Goal: Transaction & Acquisition: Purchase product/service

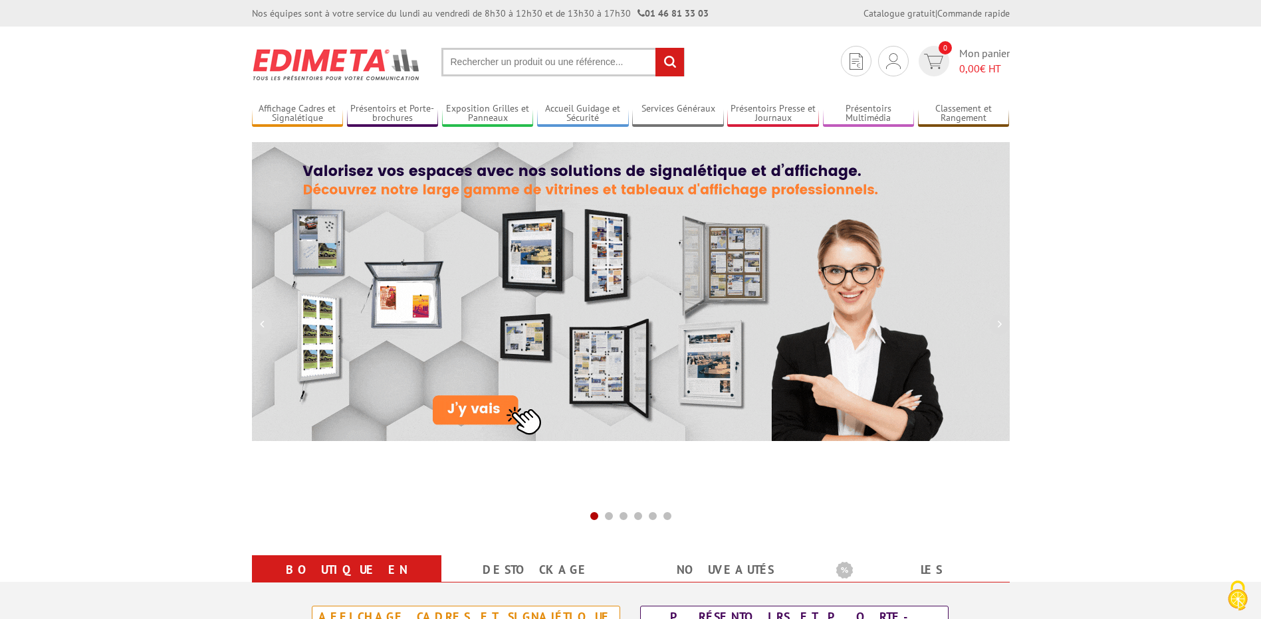
click at [558, 64] on input "text" at bounding box center [562, 62] width 243 height 29
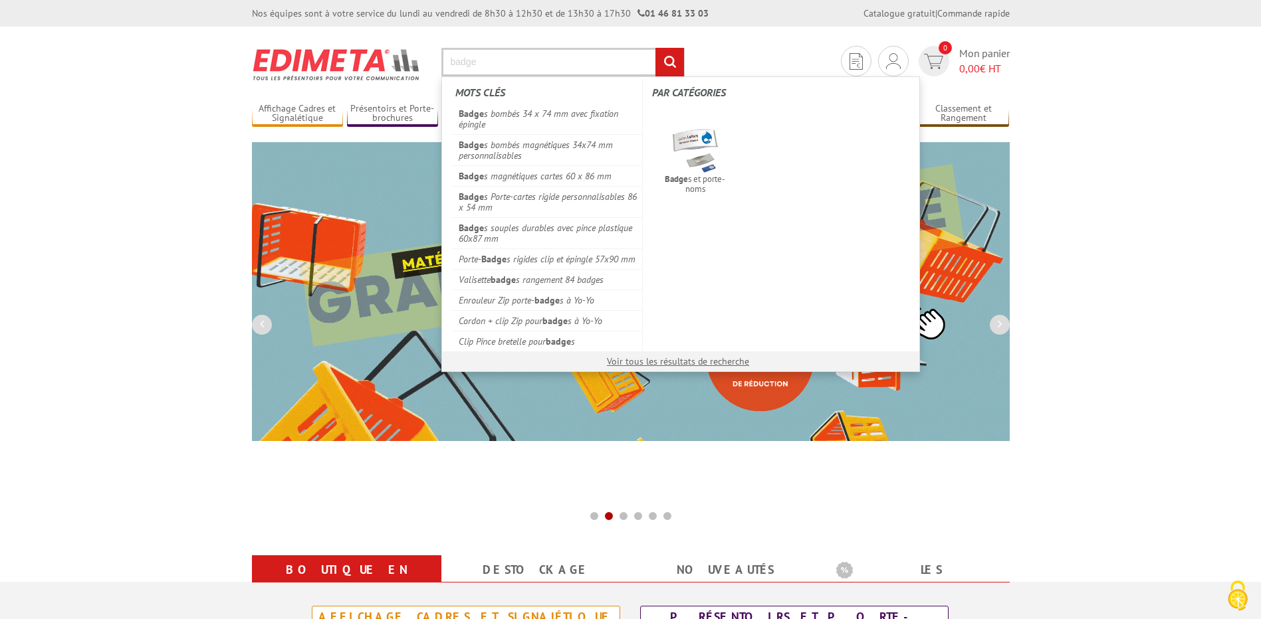
type input "badge"
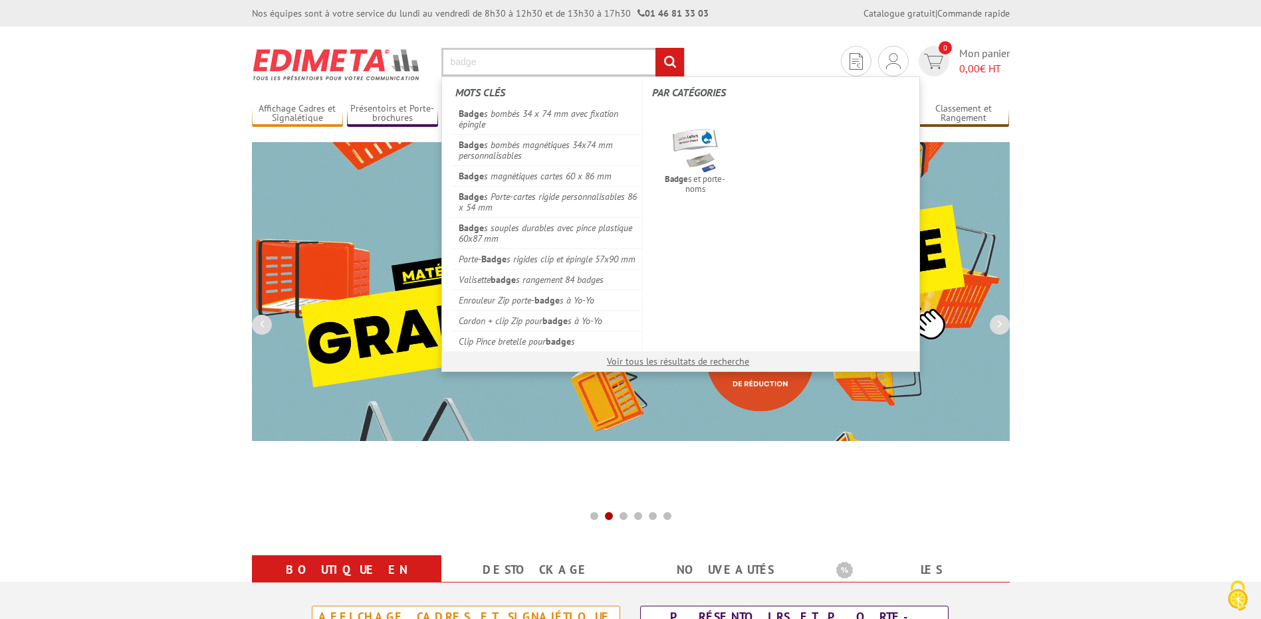
click at [655, 48] on input "rechercher" at bounding box center [669, 62] width 29 height 29
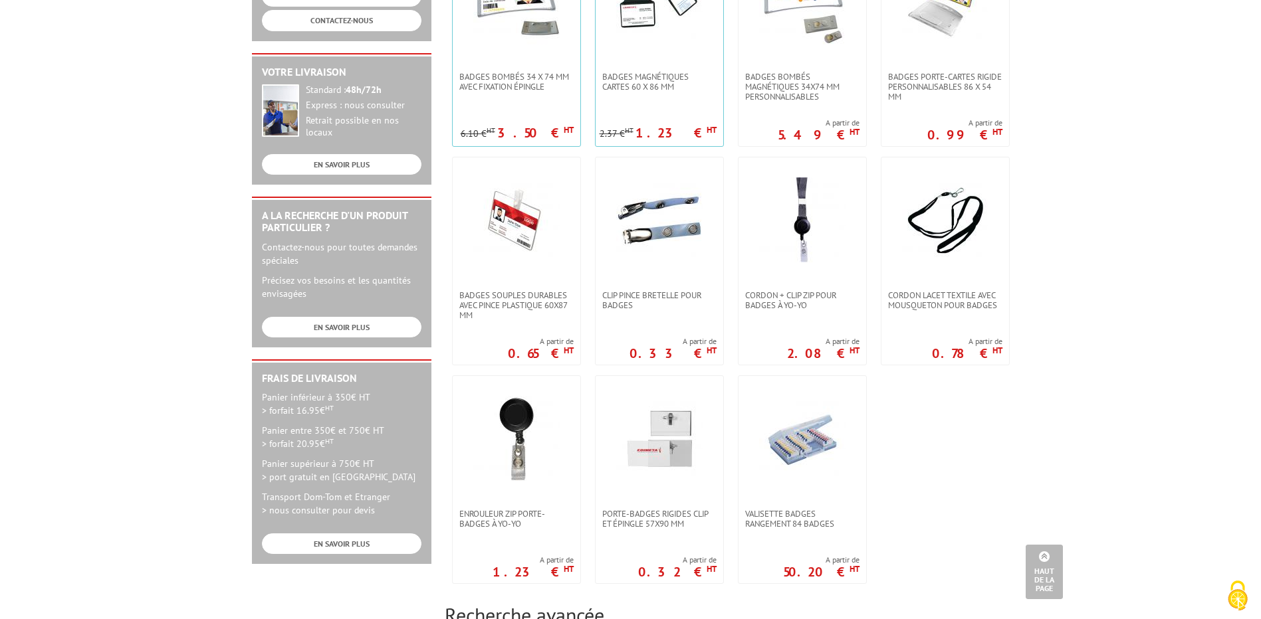
scroll to position [332, 0]
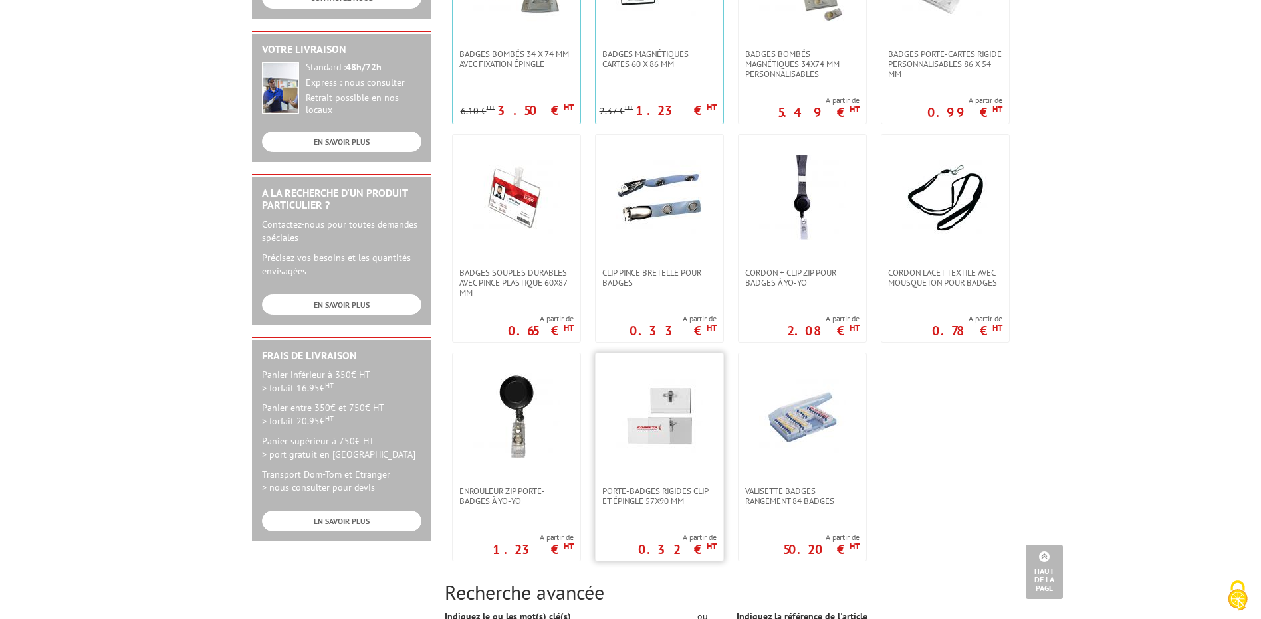
click at [664, 418] on img at bounding box center [659, 417] width 86 height 86
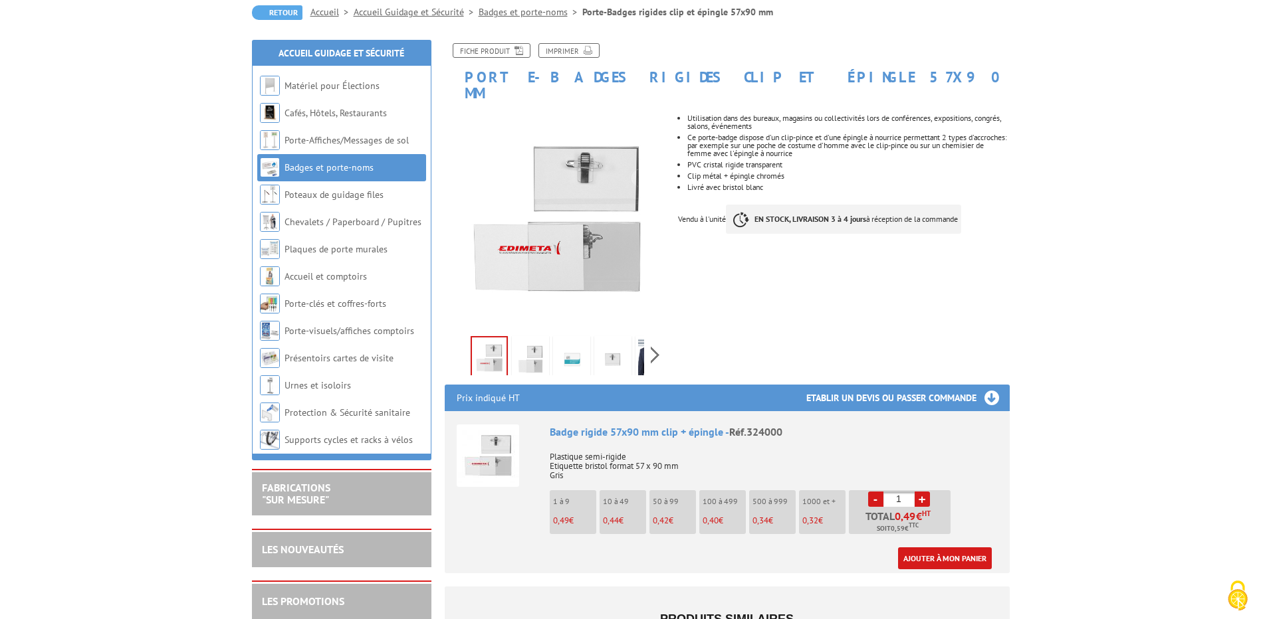
scroll to position [133, 0]
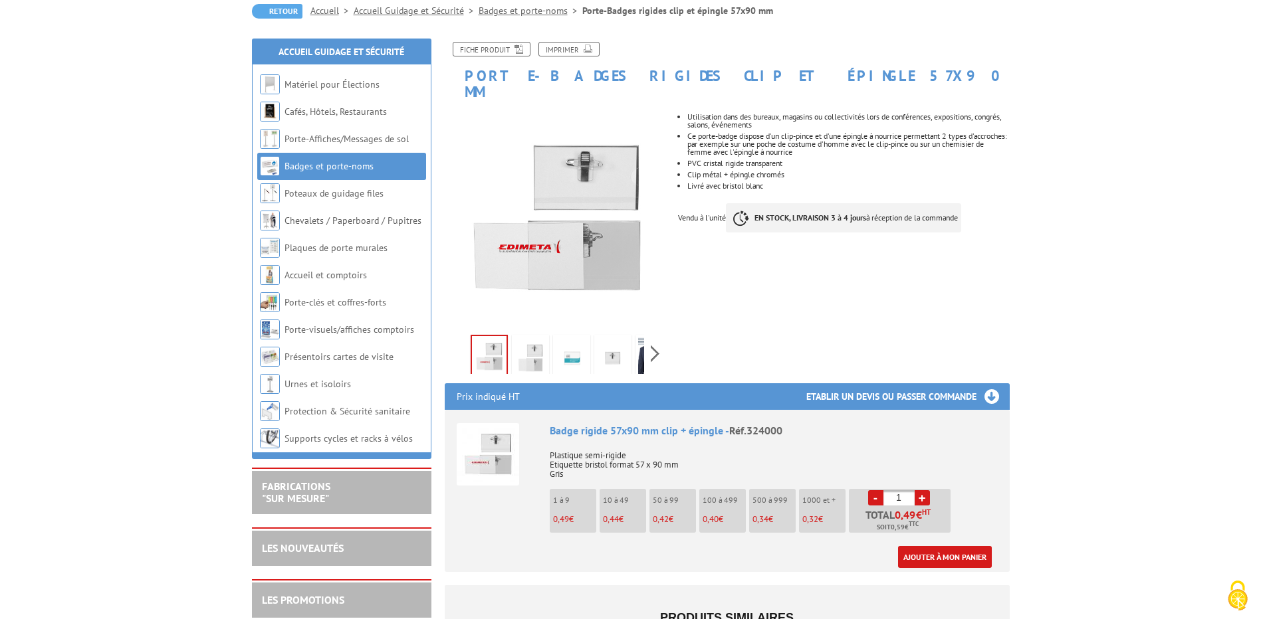
drag, startPoint x: 903, startPoint y: 483, endPoint x: 895, endPoint y: 481, distance: 8.2
click at [895, 490] on input "1" at bounding box center [898, 497] width 31 height 15
type input "500"
